Goal: Task Accomplishment & Management: Complete application form

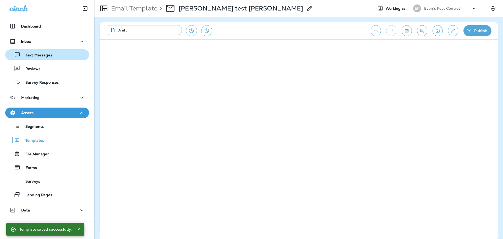
click at [52, 52] on div "Text Messages" at bounding box center [47, 55] width 80 height 8
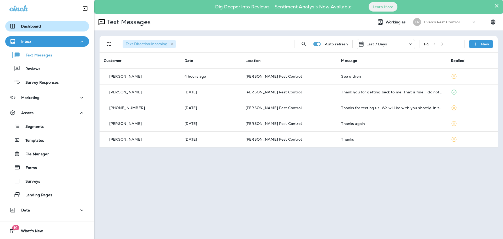
click at [34, 23] on div "Dashboard" at bounding box center [24, 26] width 31 height 6
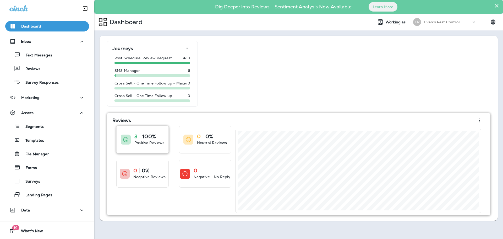
click at [135, 142] on p "Positive Reviews" at bounding box center [149, 142] width 30 height 5
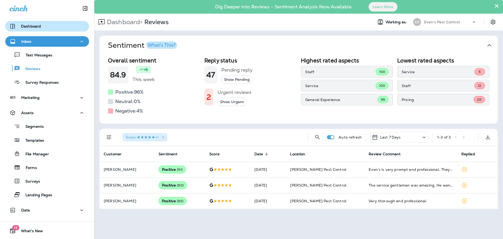
click at [46, 26] on div "Dashboard" at bounding box center [46, 26] width 75 height 6
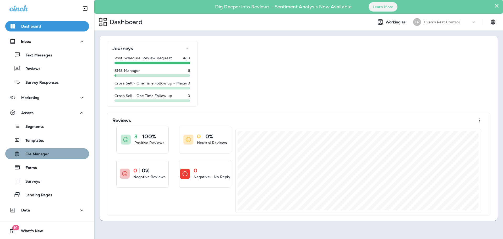
click at [51, 153] on div "File Manager" at bounding box center [47, 154] width 80 height 8
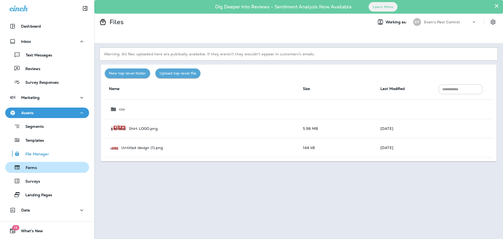
click at [44, 169] on div "Forms" at bounding box center [47, 167] width 80 height 8
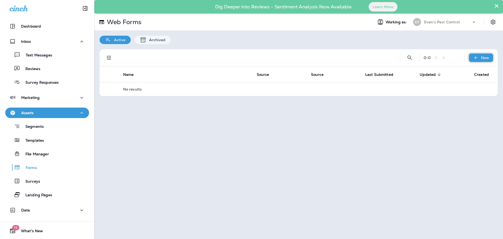
click at [483, 58] on p "New" at bounding box center [485, 58] width 8 height 4
click at [479, 69] on p "New Form" at bounding box center [469, 70] width 21 height 4
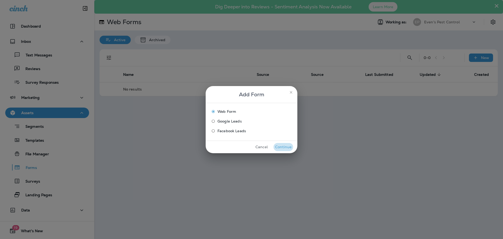
click at [283, 147] on button "Continue" at bounding box center [283, 147] width 20 height 8
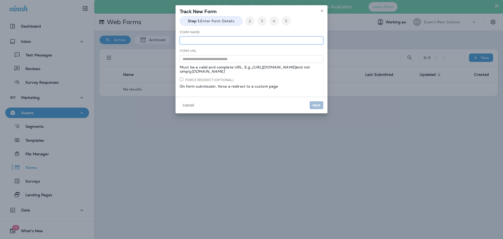
click at [220, 41] on input "text" at bounding box center [251, 40] width 143 height 8
click at [321, 12] on use at bounding box center [322, 11] width 2 height 2
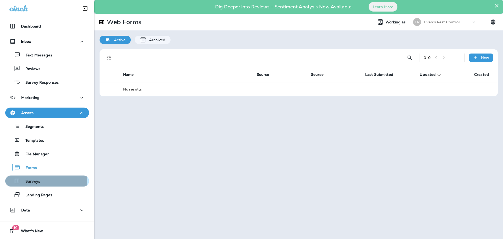
click at [41, 180] on div "Surveys" at bounding box center [47, 181] width 80 height 8
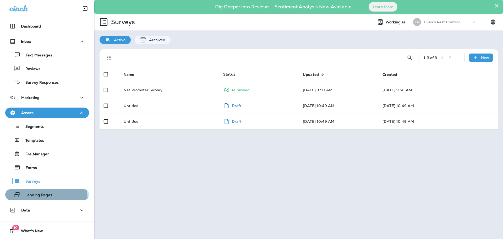
click at [42, 197] on p "Landing Pages" at bounding box center [36, 194] width 32 height 5
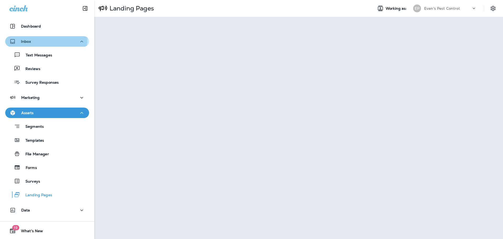
click at [37, 37] on button "Inbox" at bounding box center [47, 41] width 84 height 10
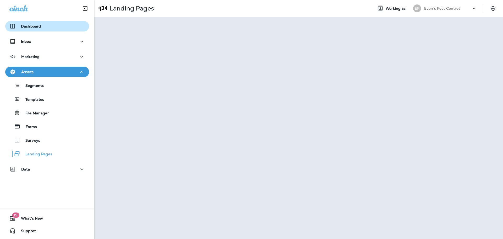
click at [43, 27] on div "Dashboard" at bounding box center [46, 26] width 75 height 6
